Goal: Information Seeking & Learning: Learn about a topic

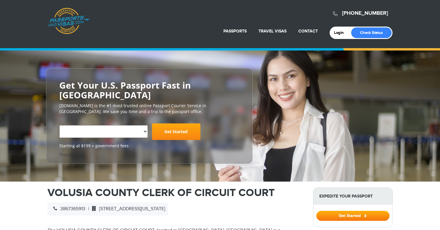
select select "**********"
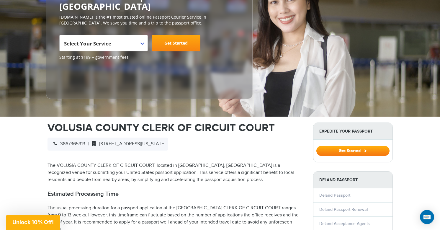
scroll to position [118, 0]
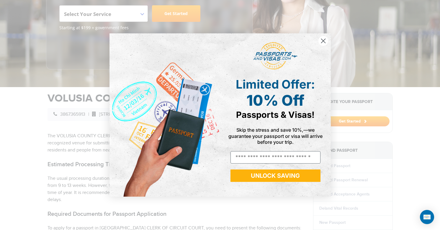
click at [322, 41] on circle "Close dialog" at bounding box center [323, 41] width 10 height 10
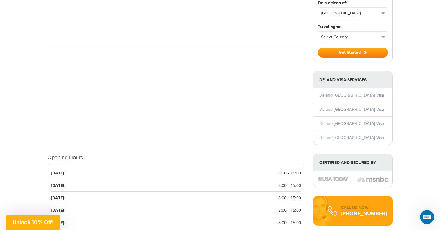
scroll to position [709, 0]
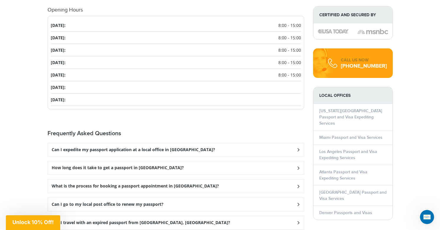
click at [89, 152] on h3 "How long does it take to get a passport in Deland?" at bounding box center [134, 149] width 164 height 5
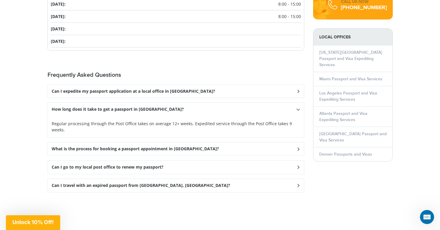
scroll to position [768, 0]
click at [85, 93] on h3 "Can I travel with an expired passport from Deland, FL?" at bounding box center [134, 90] width 164 height 5
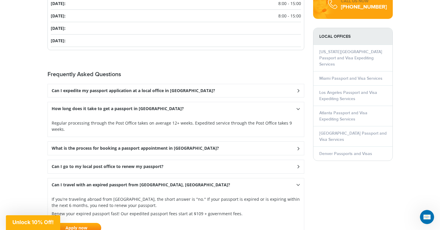
click at [111, 93] on h3 "Can I go to my local post office to renew my passport?" at bounding box center [134, 90] width 164 height 5
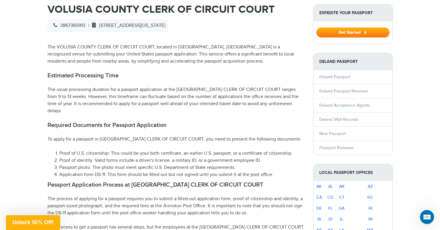
scroll to position [207, 0]
click at [343, 146] on link "Passport Renewal" at bounding box center [337, 148] width 34 height 5
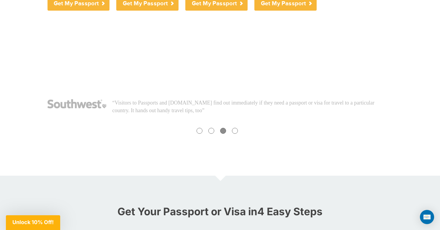
scroll to position [413, 0]
